Goal: Navigation & Orientation: Find specific page/section

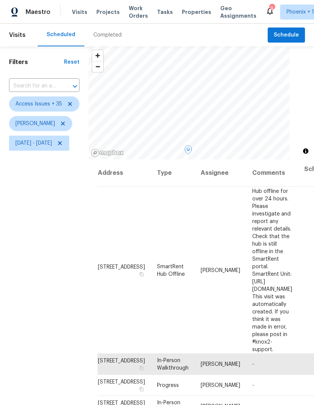
scroll to position [28, 0]
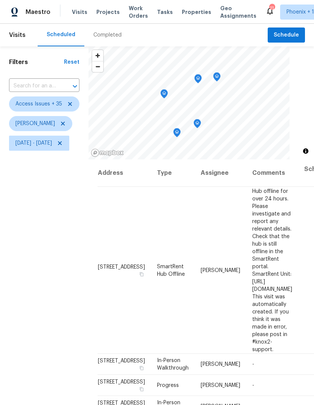
click at [219, 75] on icon "Map marker" at bounding box center [217, 76] width 4 height 2
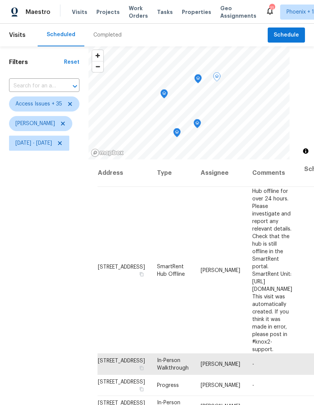
click at [202, 77] on icon "Map marker" at bounding box center [198, 79] width 7 height 9
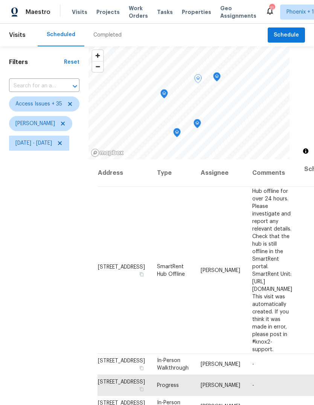
click at [201, 121] on icon "Map marker" at bounding box center [197, 123] width 7 height 9
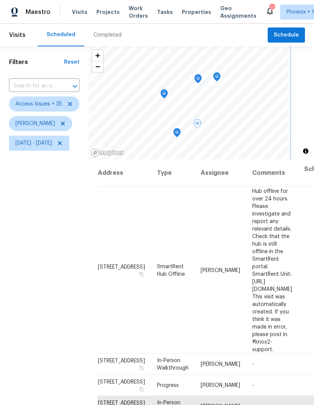
click at [168, 90] on icon "Map marker" at bounding box center [164, 94] width 7 height 9
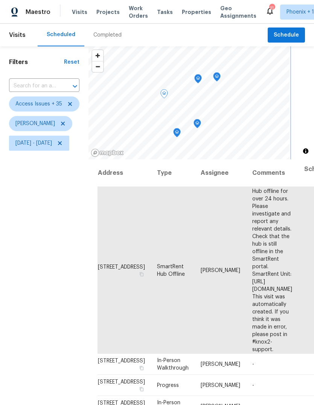
click at [202, 77] on icon "Map marker" at bounding box center [198, 79] width 7 height 9
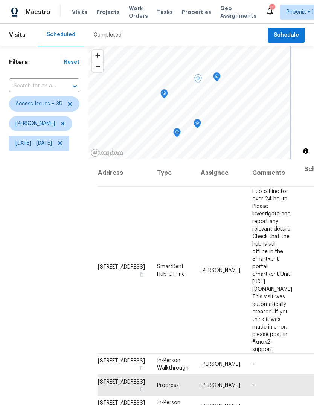
click at [201, 124] on icon "Map marker" at bounding box center [198, 123] width 8 height 9
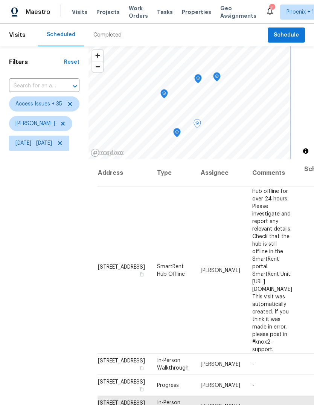
click at [181, 132] on icon "Map marker" at bounding box center [177, 133] width 7 height 9
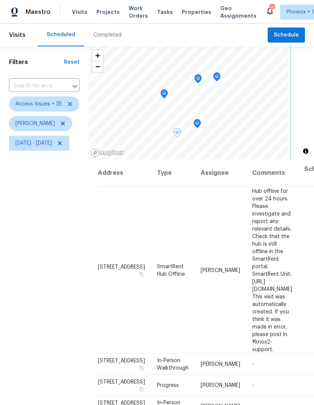
click at [218, 77] on icon "Map marker" at bounding box center [217, 77] width 2 height 2
